Goal: Find contact information: Find contact information

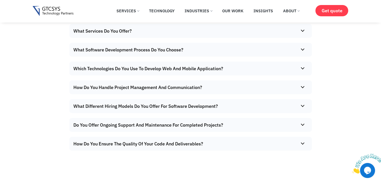
scroll to position [3246, 0]
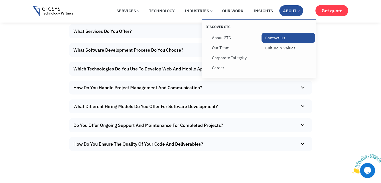
click at [269, 40] on link "Contact Us" at bounding box center [287, 38] width 53 height 10
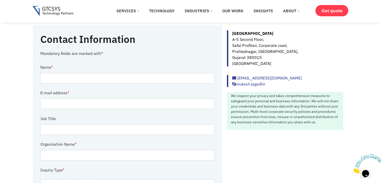
scroll to position [59, 0]
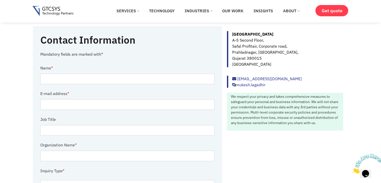
click at [39, 10] on img at bounding box center [53, 11] width 41 height 10
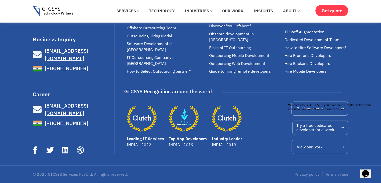
scroll to position [3518, 0]
